Goal: Find specific page/section: Find specific page/section

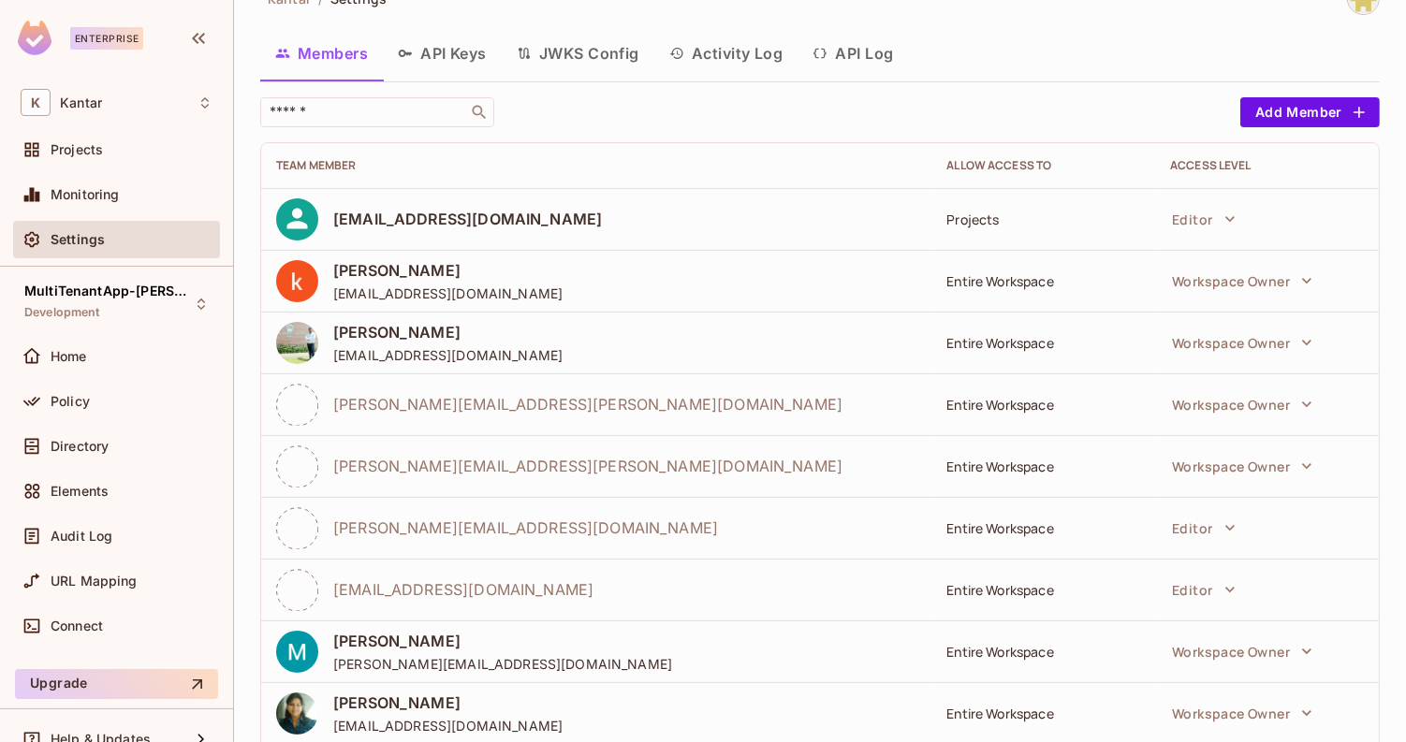
scroll to position [37, 0]
click at [975, 212] on div "Projects" at bounding box center [1043, 221] width 194 height 18
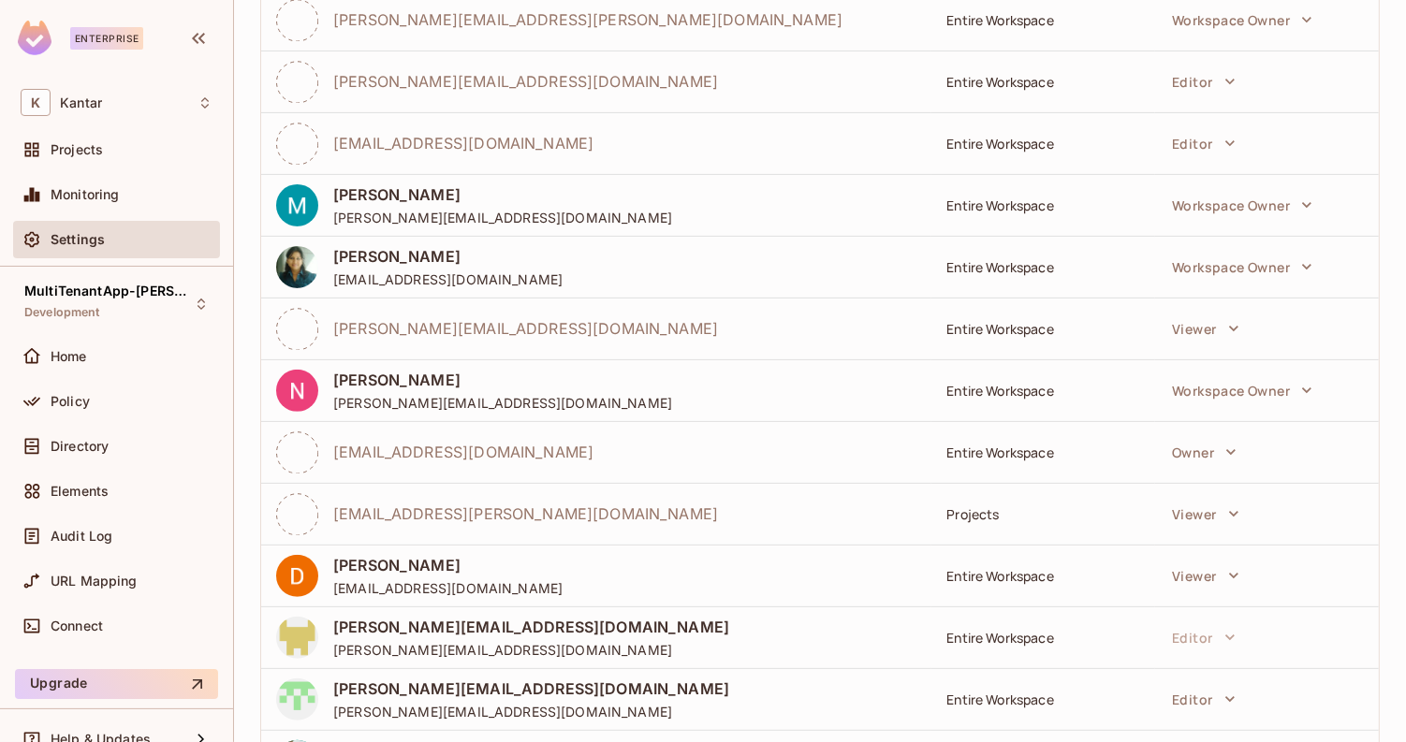
scroll to position [429, 0]
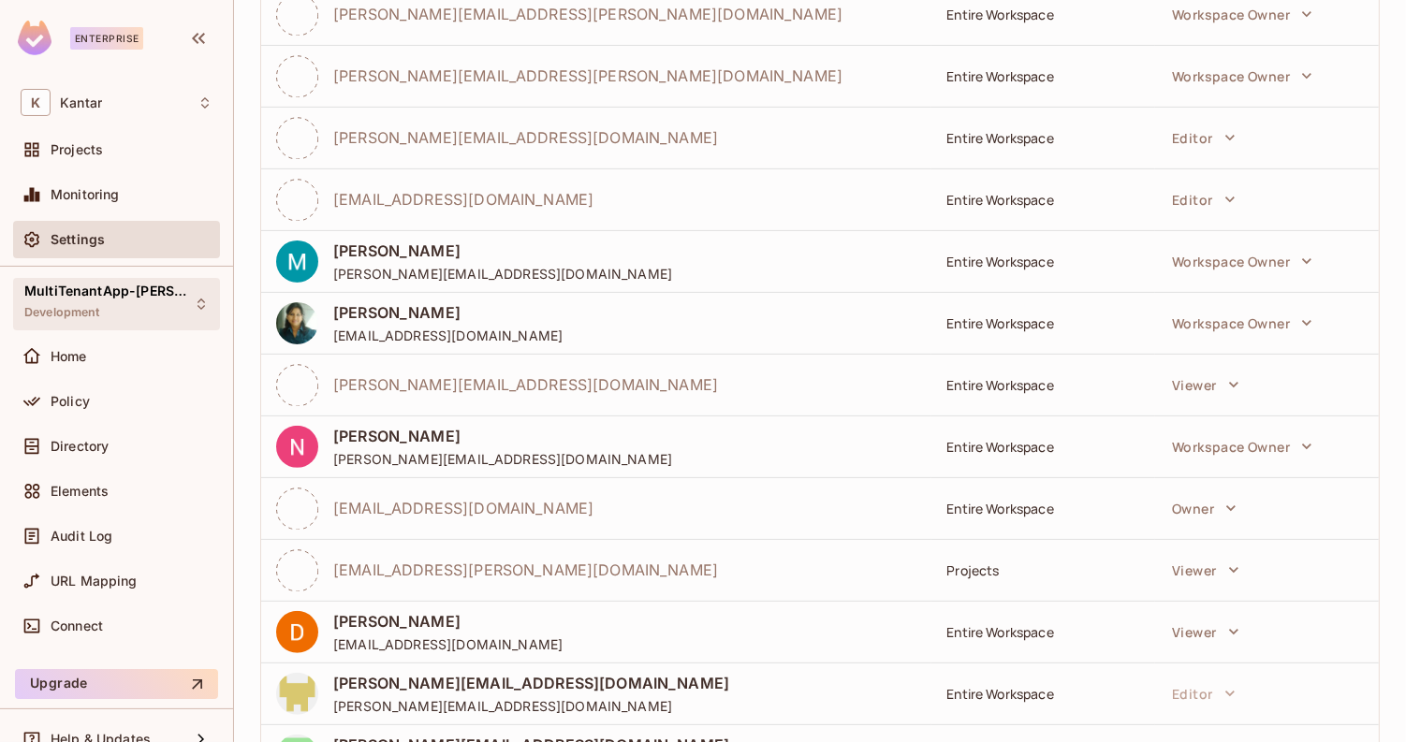
click at [177, 312] on div "MultiTenantApp-[PERSON_NAME] Development" at bounding box center [116, 303] width 207 height 51
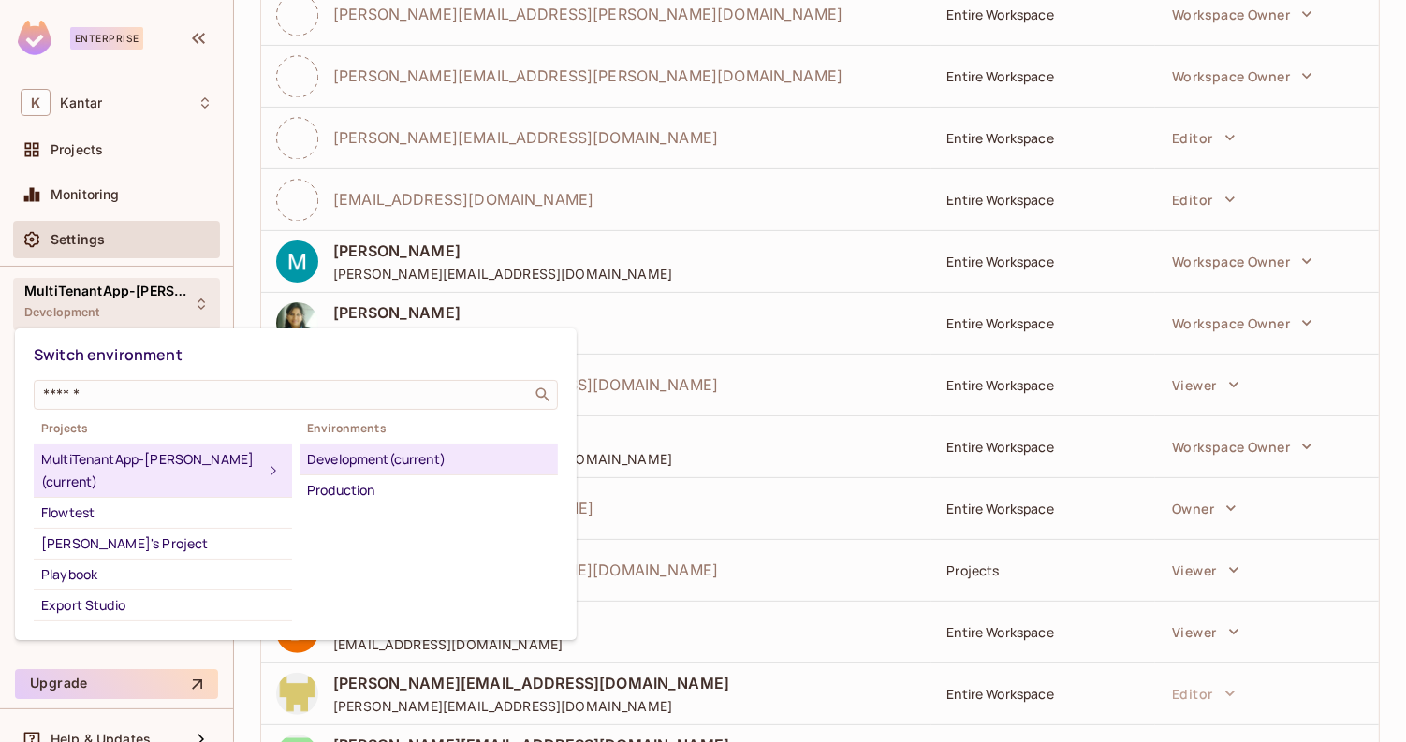
click at [711, 187] on div at bounding box center [703, 371] width 1406 height 742
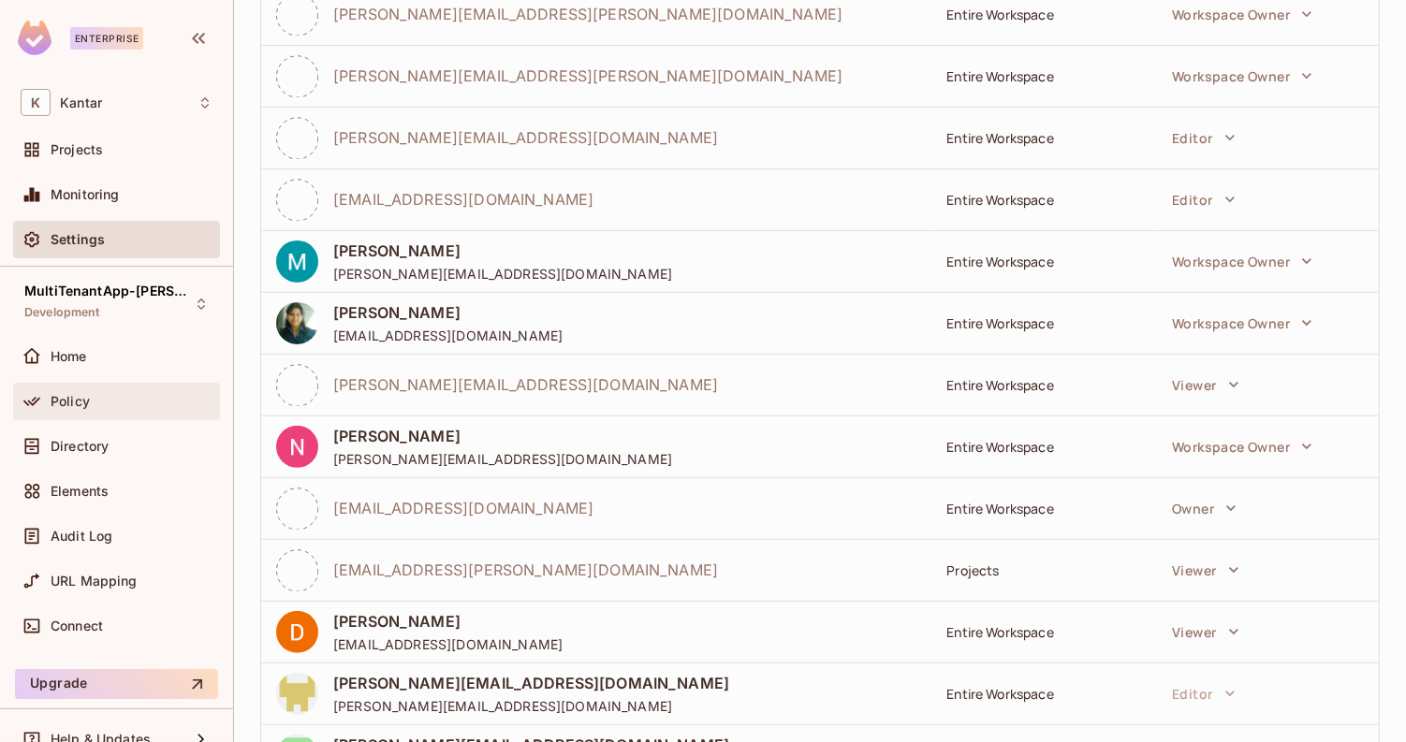
click at [112, 416] on div "Policy" at bounding box center [116, 401] width 207 height 37
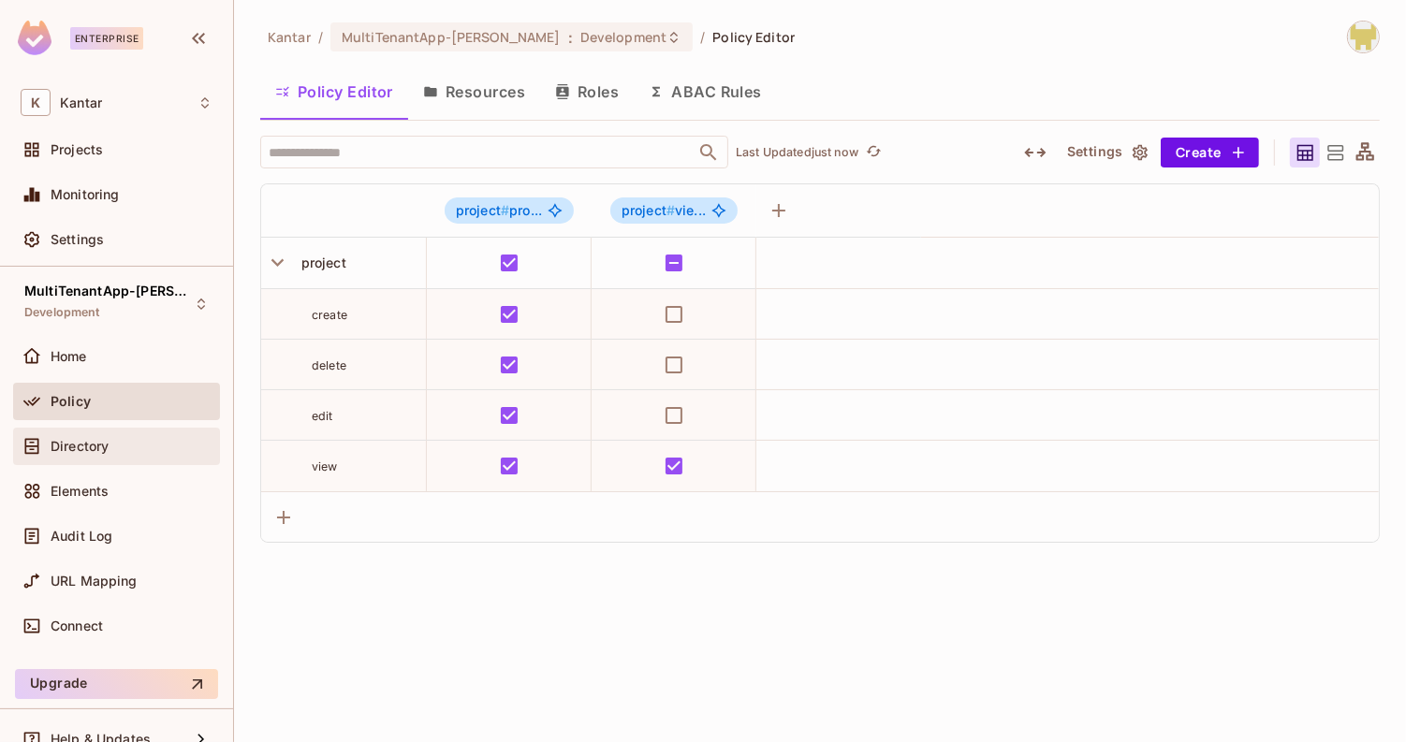
click at [130, 441] on div "Directory" at bounding box center [132, 446] width 162 height 15
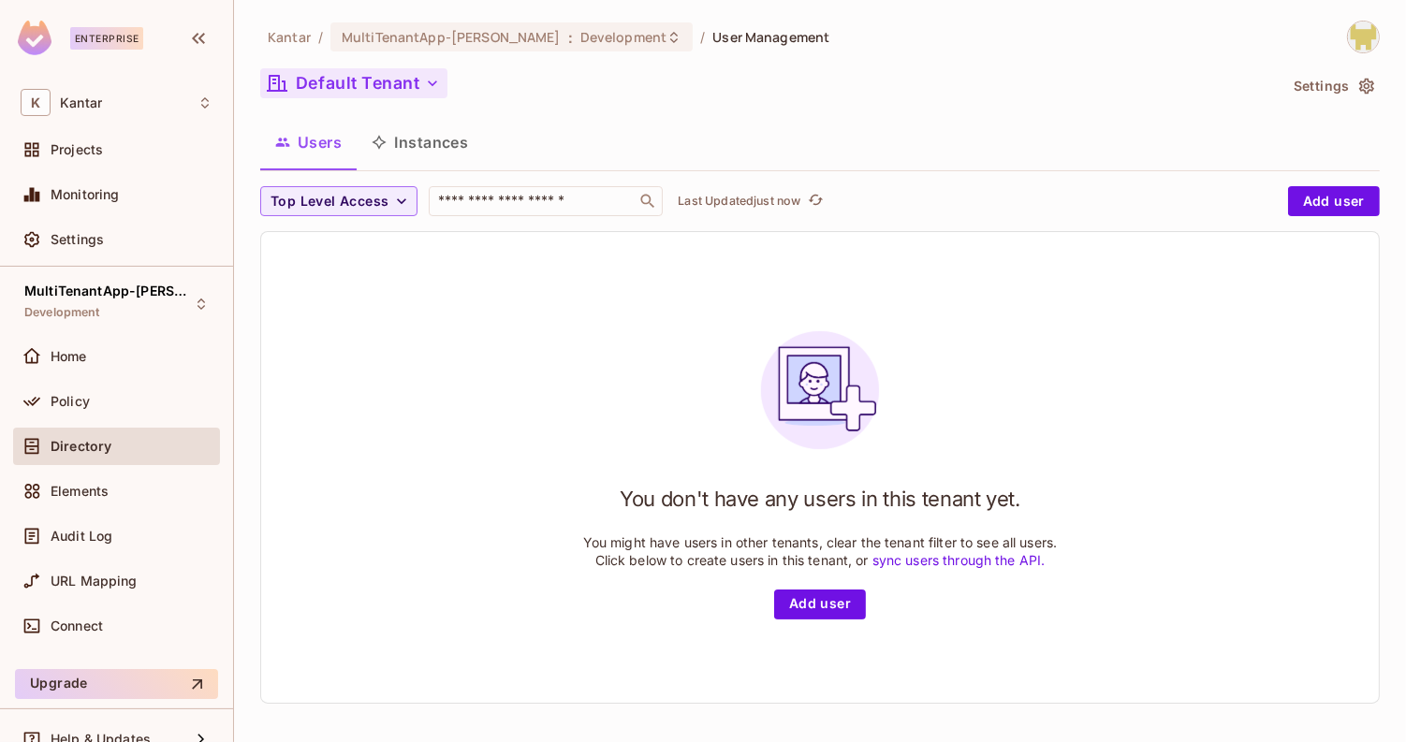
click at [400, 84] on button "Default Tenant" at bounding box center [353, 83] width 187 height 30
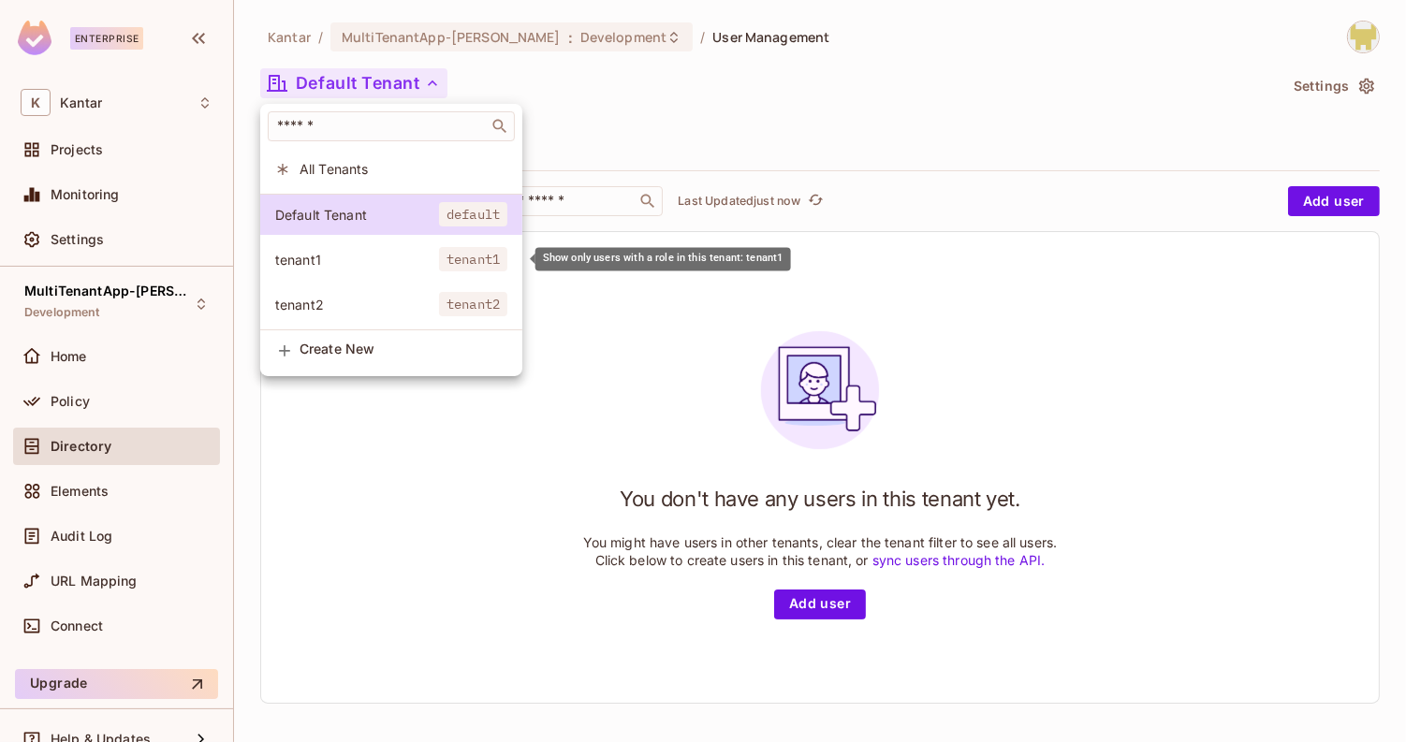
click at [362, 251] on span "tenant1" at bounding box center [357, 260] width 164 height 18
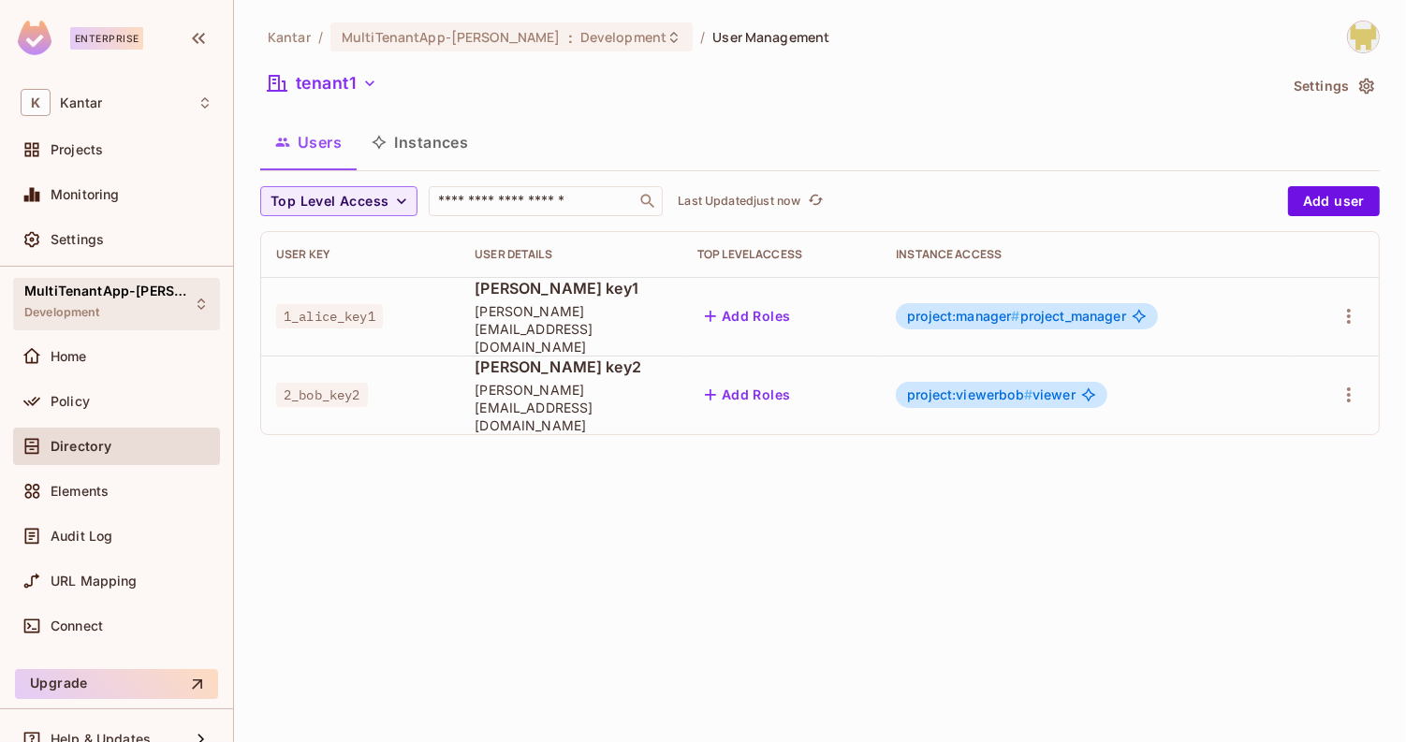
click at [101, 291] on span "MultiTenantApp-[PERSON_NAME]" at bounding box center [108, 291] width 169 height 15
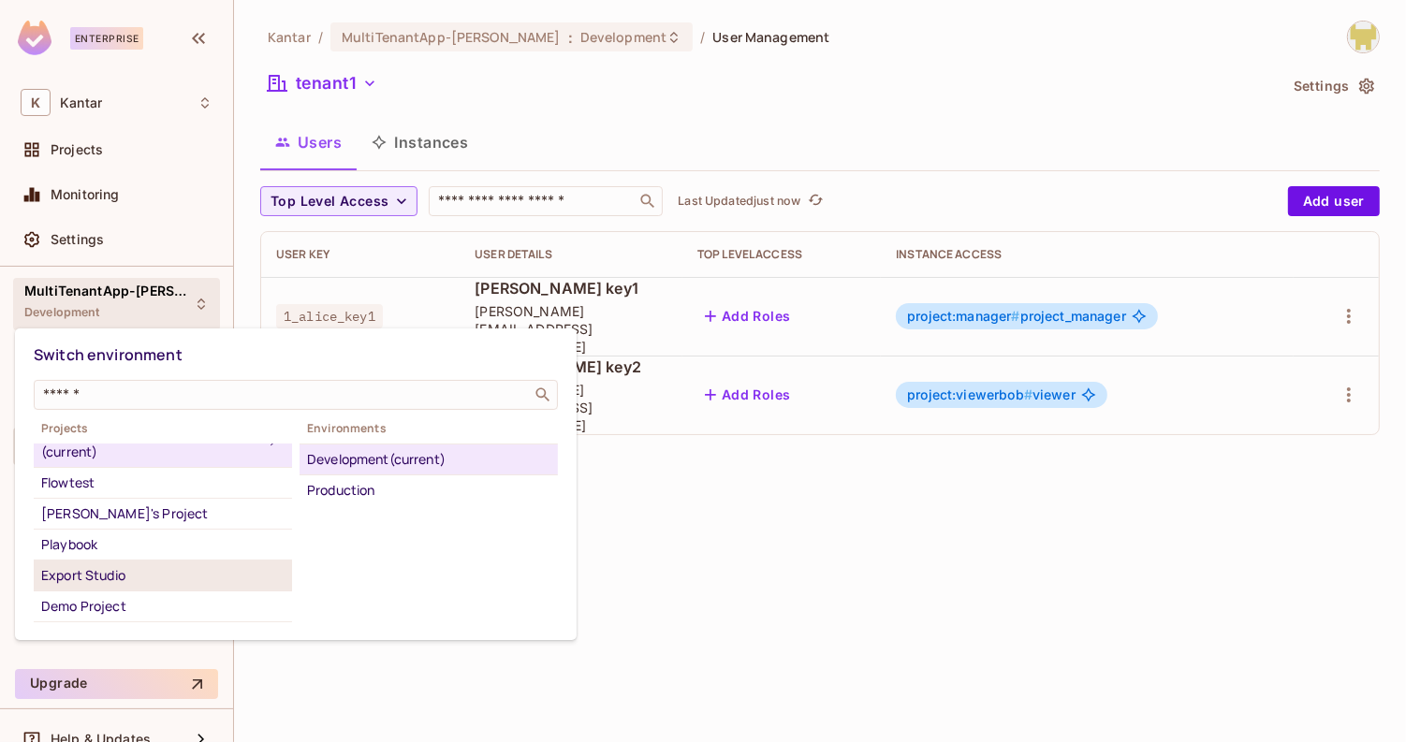
scroll to position [80, 0]
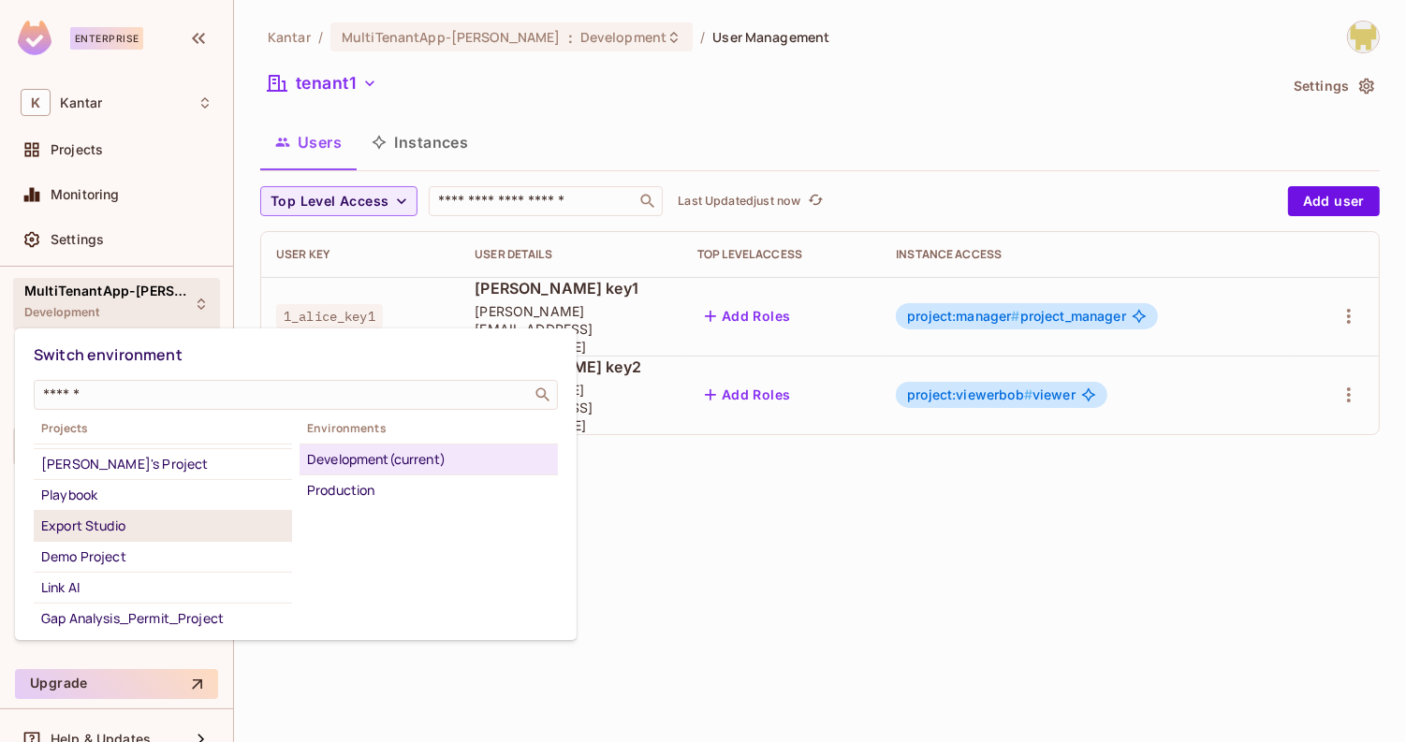
click at [109, 515] on div "Export Studio" at bounding box center [162, 526] width 243 height 22
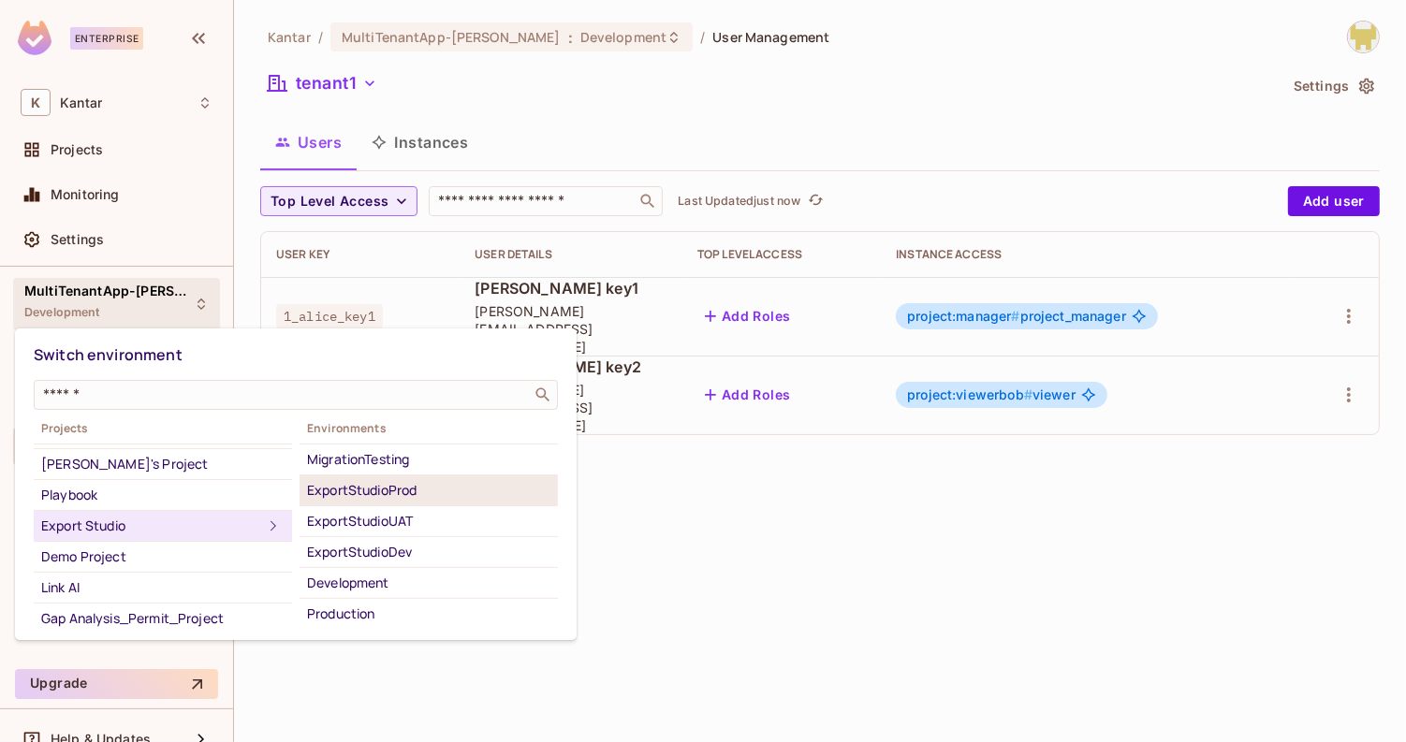
click at [451, 491] on div "ExportStudioProd" at bounding box center [428, 490] width 243 height 22
